Goal: Transaction & Acquisition: Purchase product/service

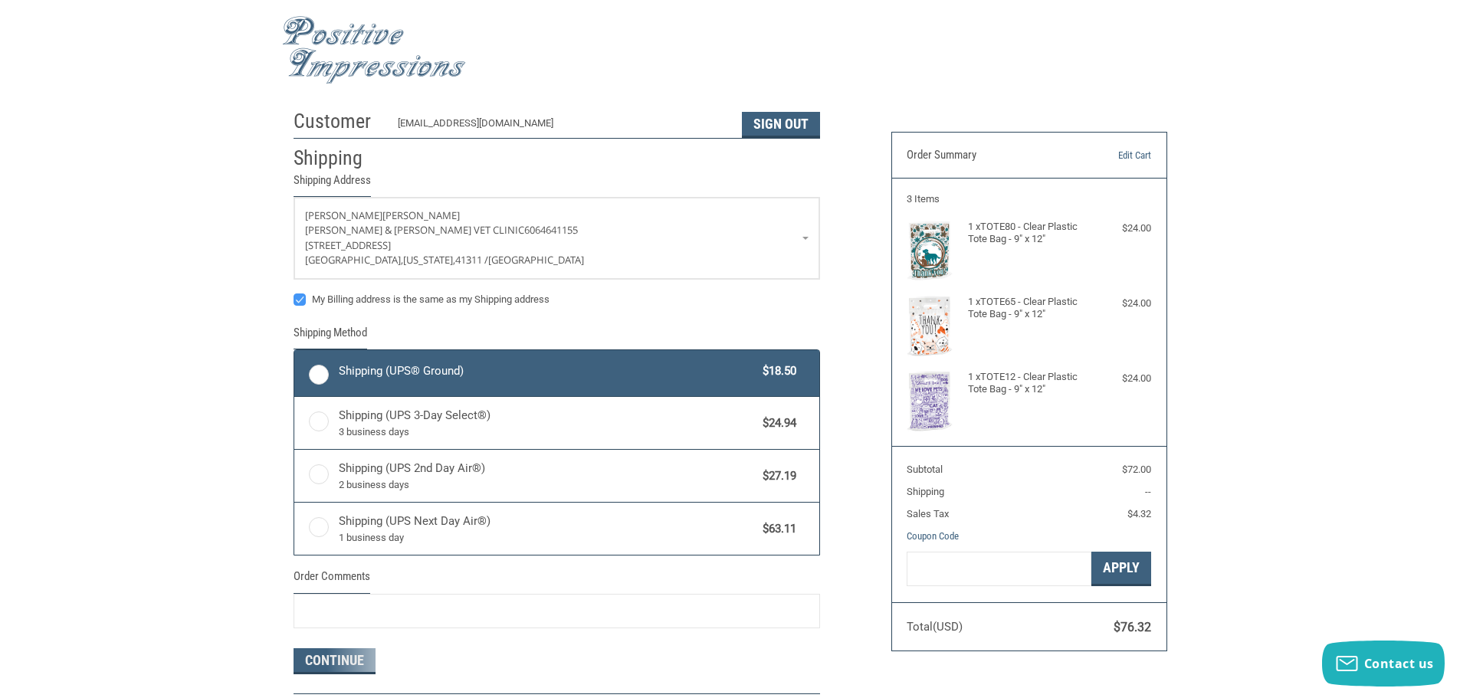
radio input "true"
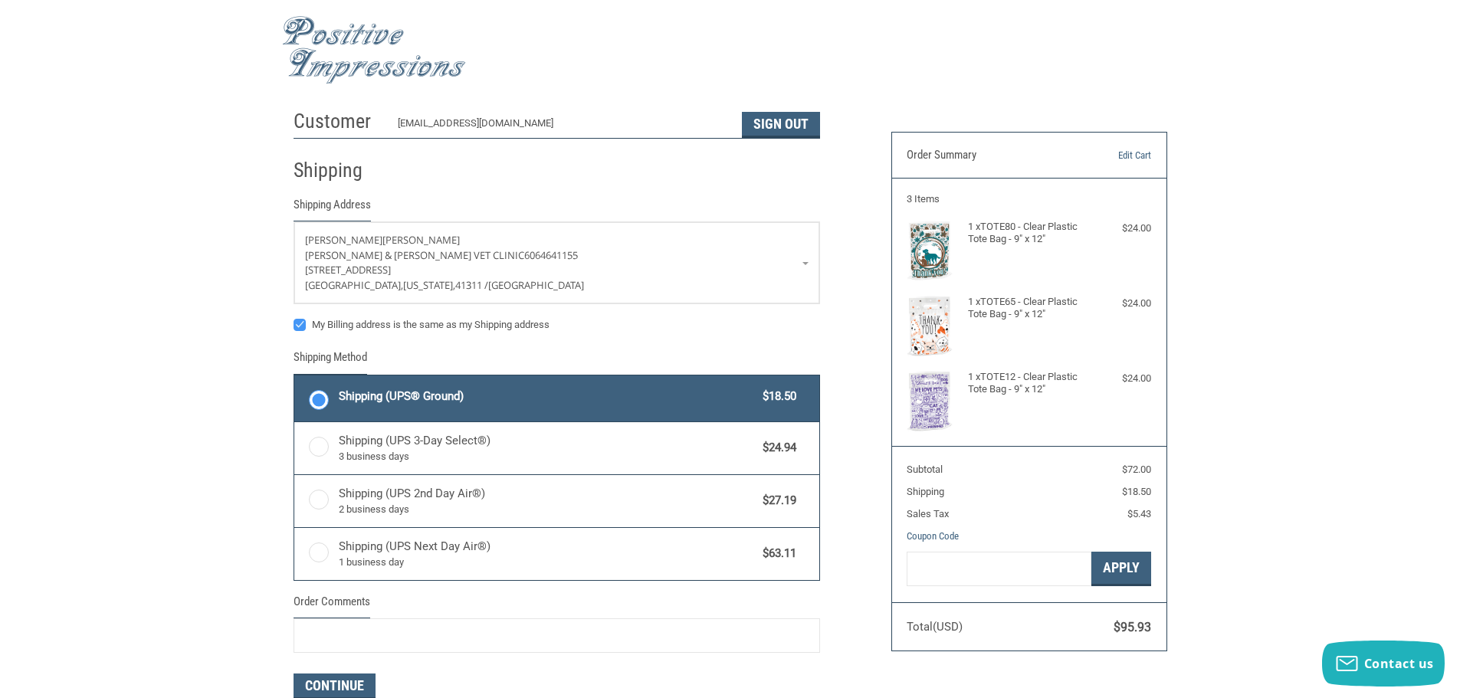
click at [612, 407] on div "Shipping (UPS® Ground) $18.50" at bounding box center [568, 396] width 458 height 21
click at [295, 378] on input "Shipping (UPS® Ground) $18.50" at bounding box center [294, 377] width 1 height 1
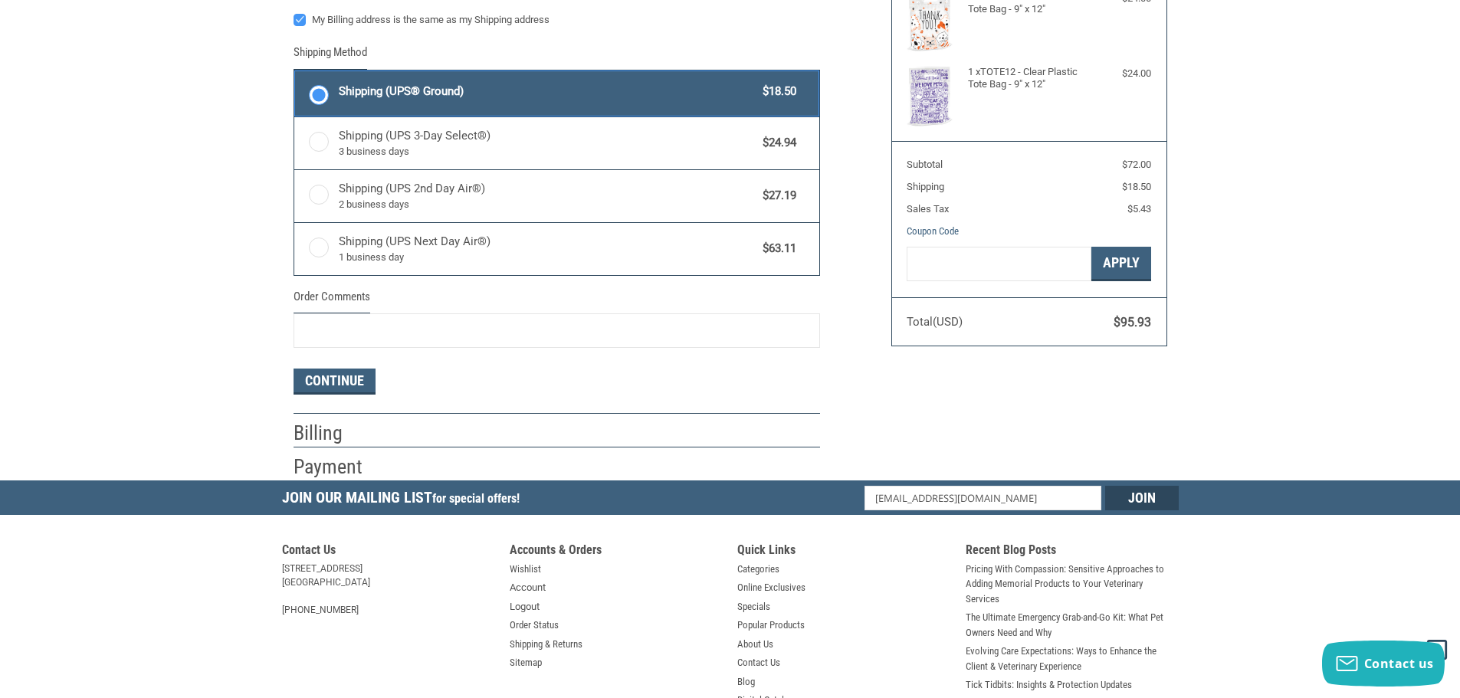
scroll to position [308, 0]
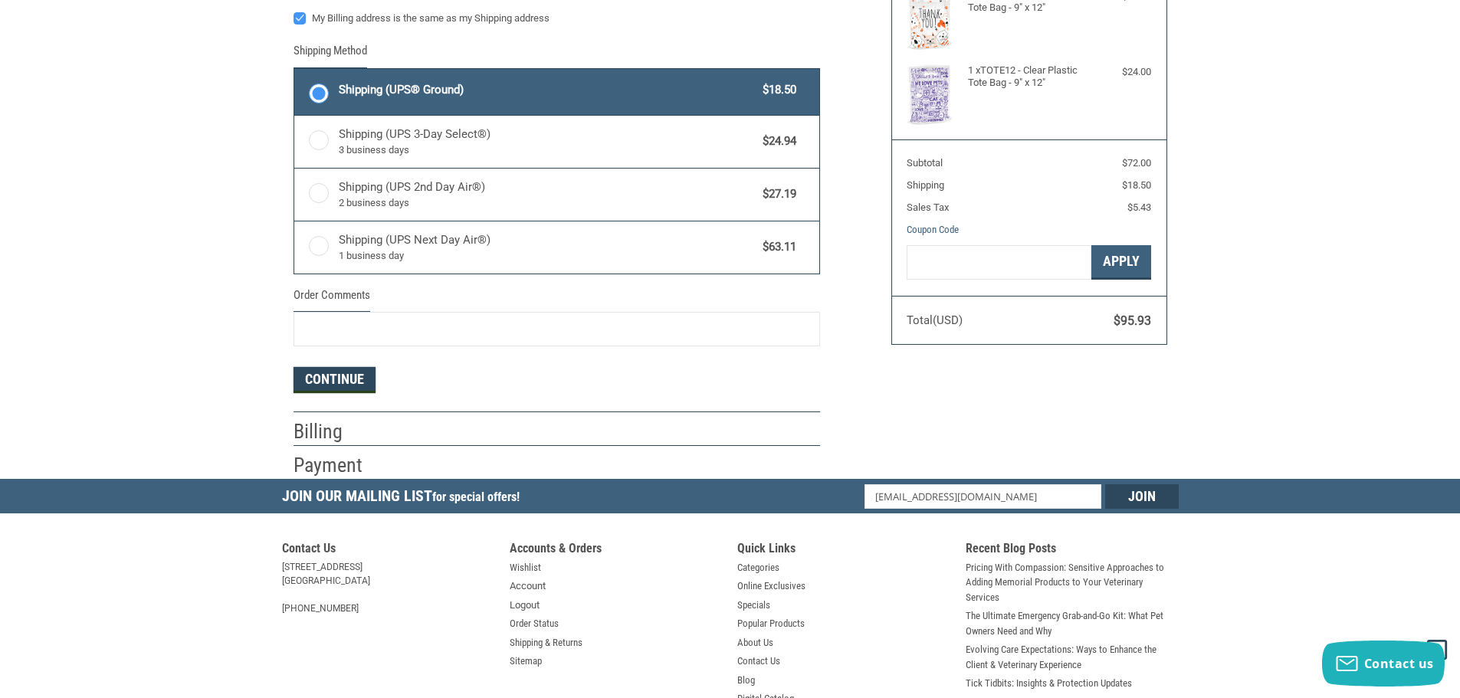
click at [335, 374] on button "Continue" at bounding box center [335, 380] width 82 height 26
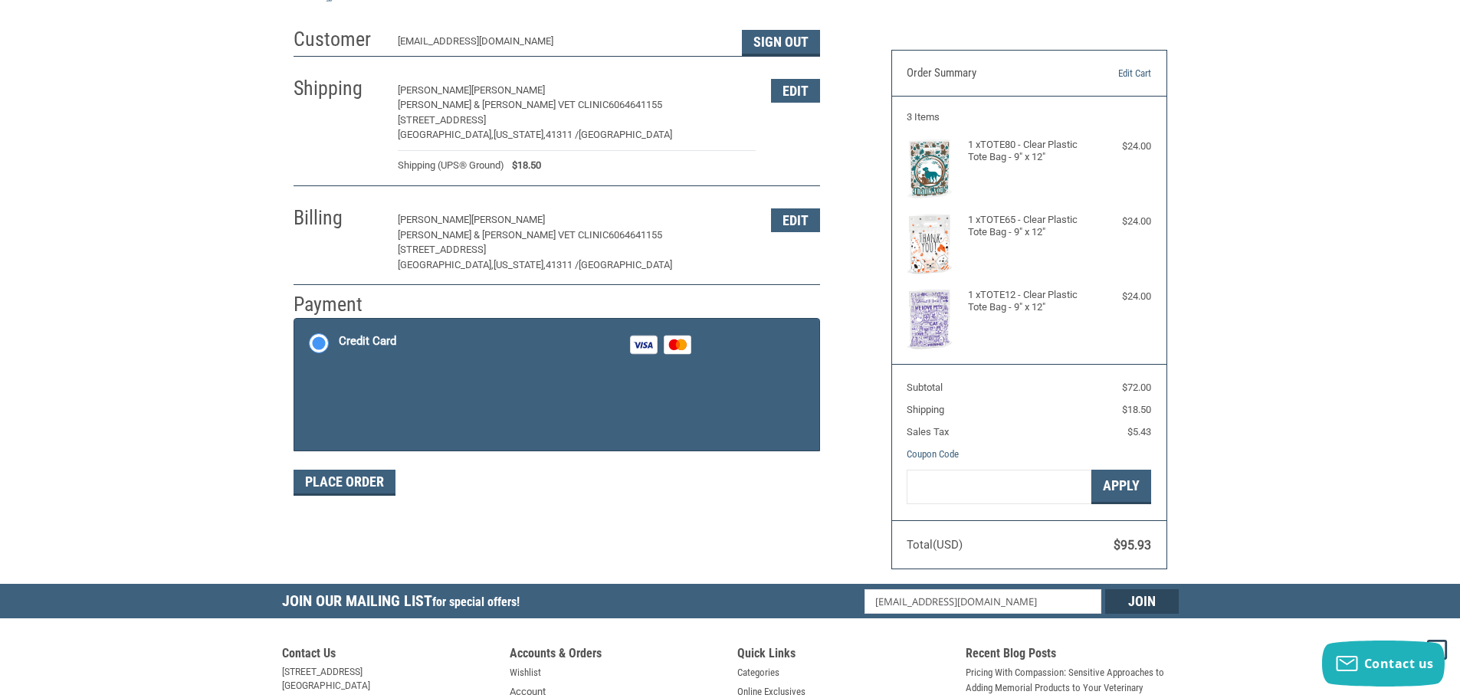
scroll to position [77, 0]
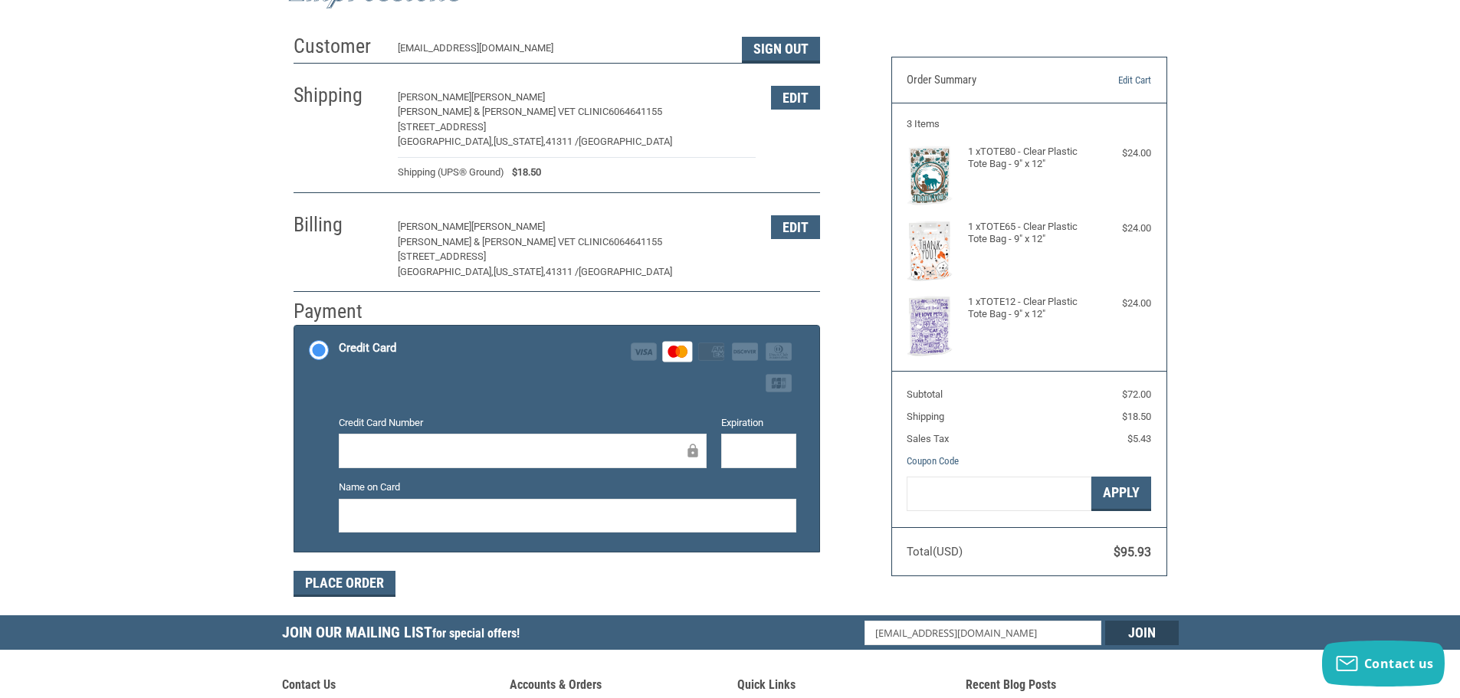
click at [763, 460] on iframe at bounding box center [759, 451] width 54 height 18
click at [364, 578] on button "Place Order" at bounding box center [345, 584] width 102 height 26
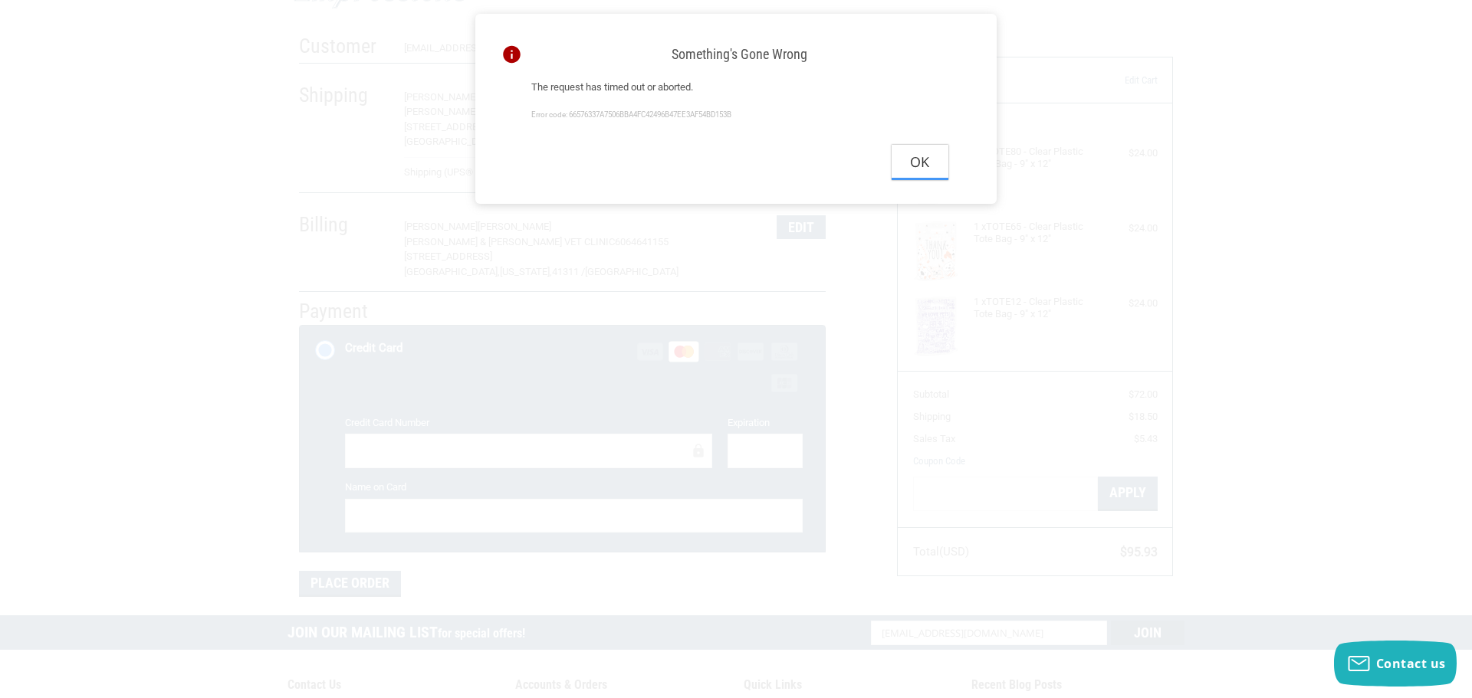
click at [918, 178] on button "Ok" at bounding box center [920, 162] width 57 height 34
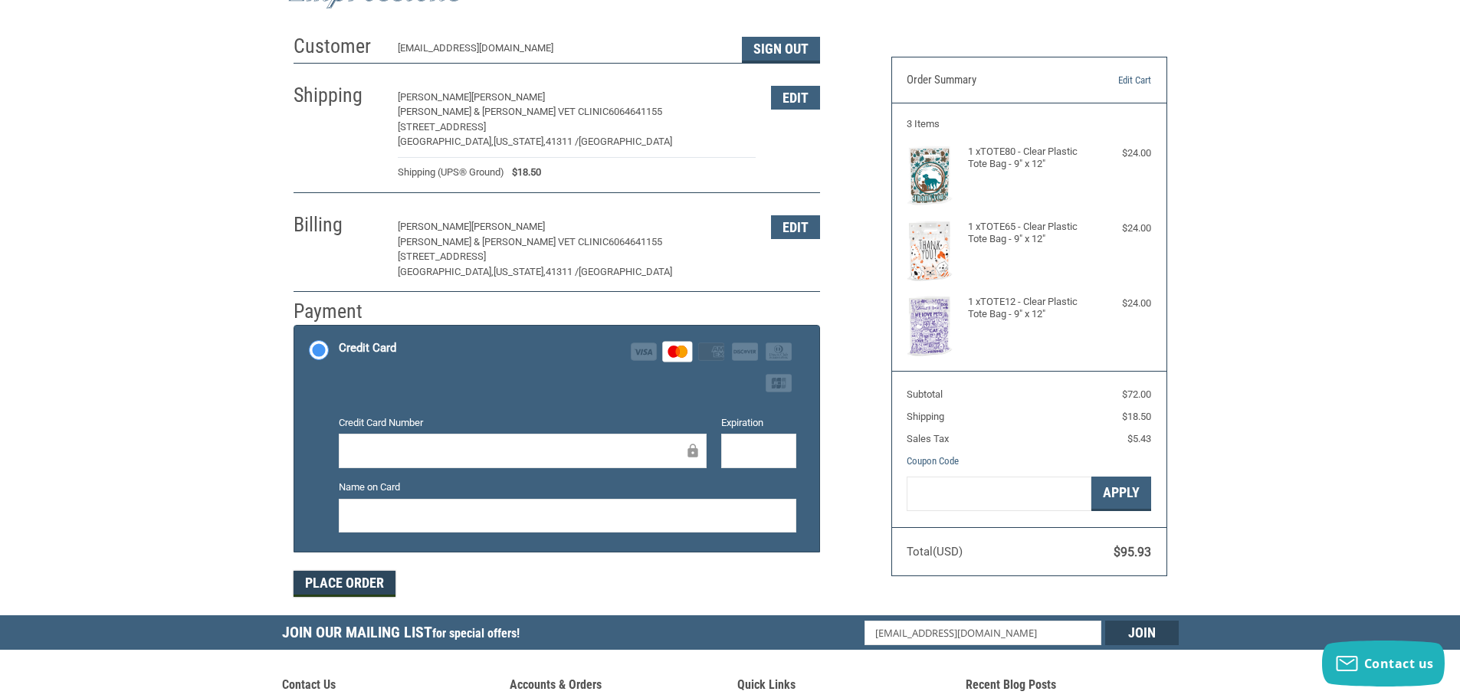
click at [368, 591] on button "Place Order" at bounding box center [345, 584] width 102 height 26
